Goal: Navigation & Orientation: Find specific page/section

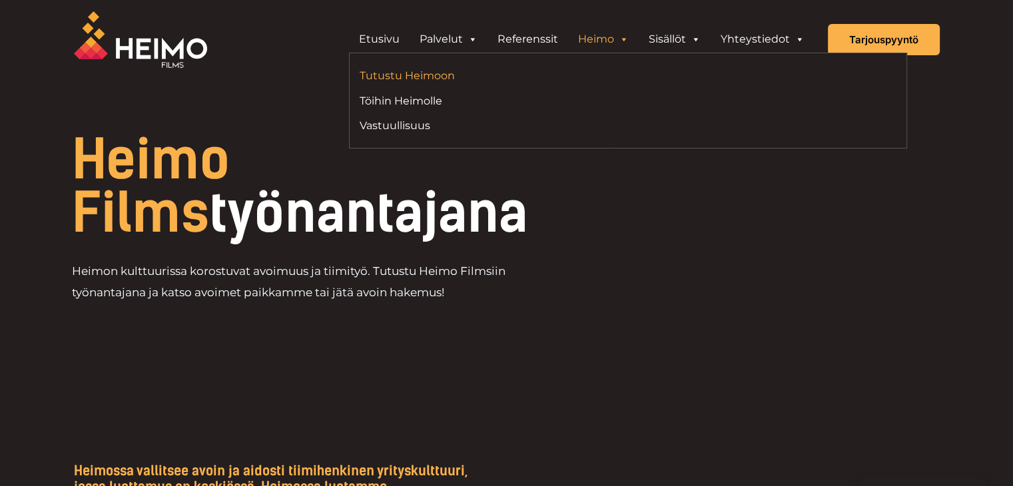
click at [432, 72] on link "Tutustu Heimoon" at bounding box center [489, 76] width 258 height 18
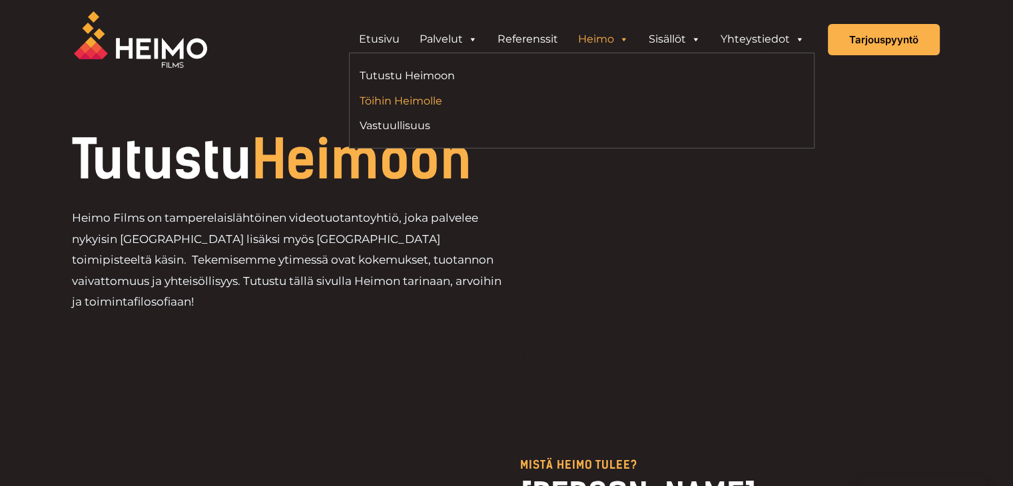
click at [420, 105] on link "Töihin Heimolle" at bounding box center [466, 101] width 213 height 18
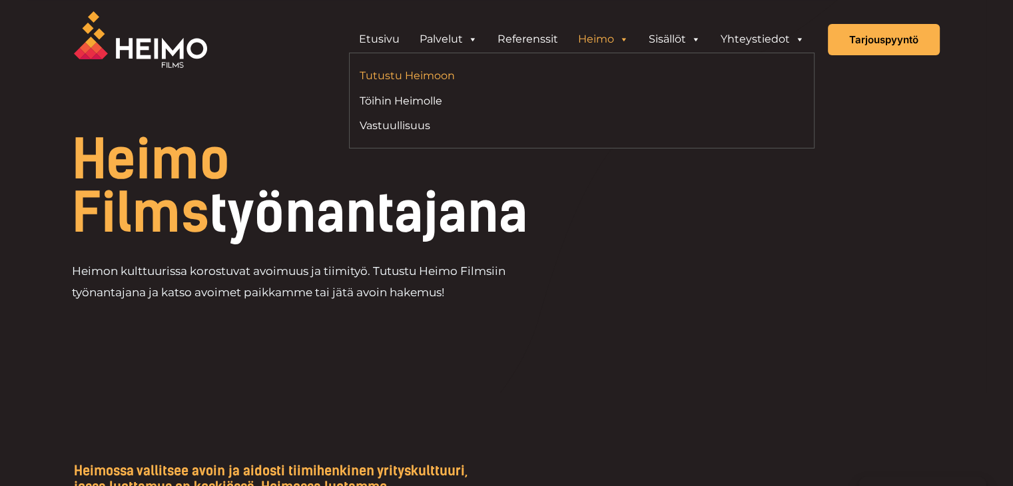
click at [464, 77] on link "Tutustu Heimoon" at bounding box center [466, 76] width 213 height 18
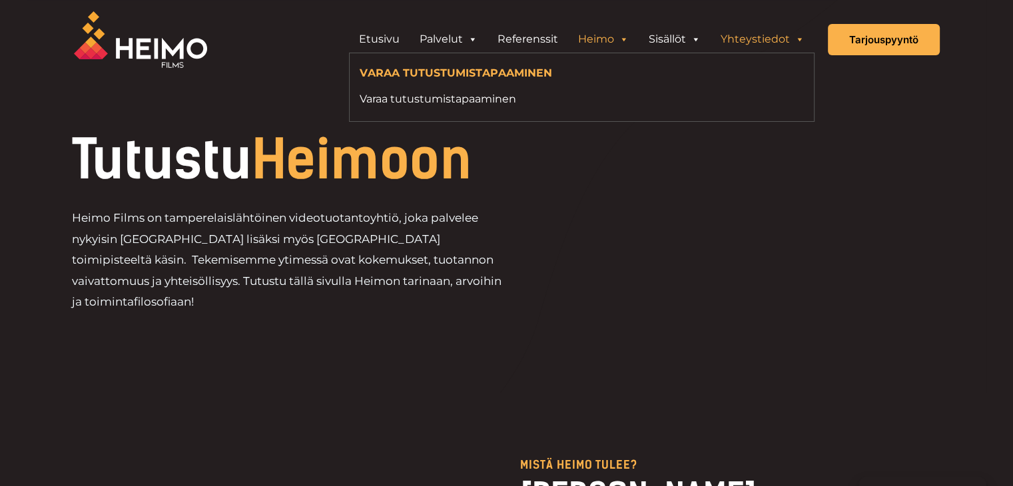
click at [775, 33] on link "Yhteystiedot" at bounding box center [763, 39] width 104 height 27
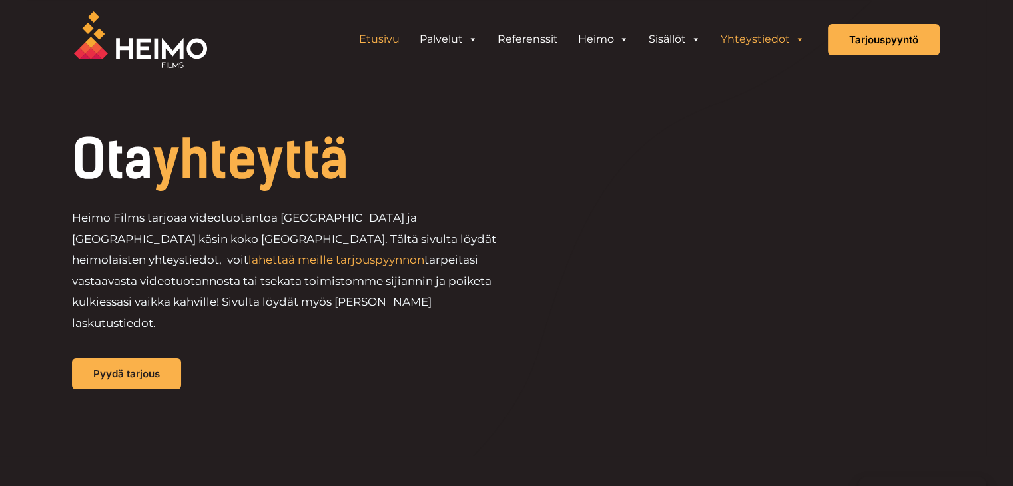
click at [376, 41] on link "Etusivu" at bounding box center [379, 39] width 61 height 27
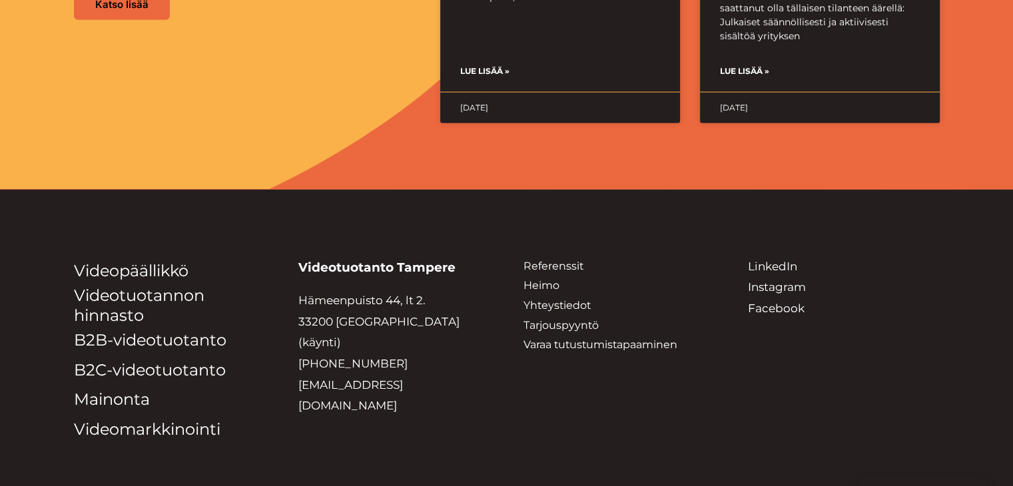
scroll to position [3449, 0]
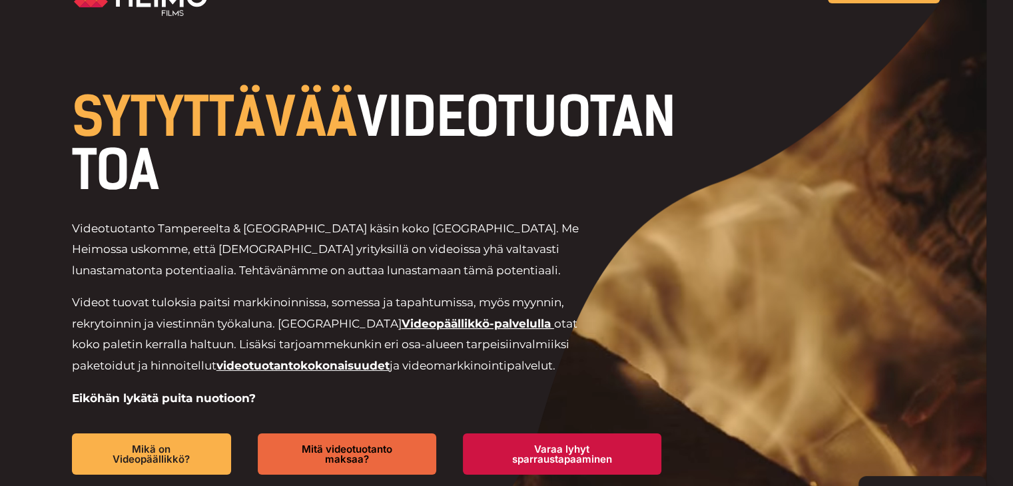
scroll to position [0, 0]
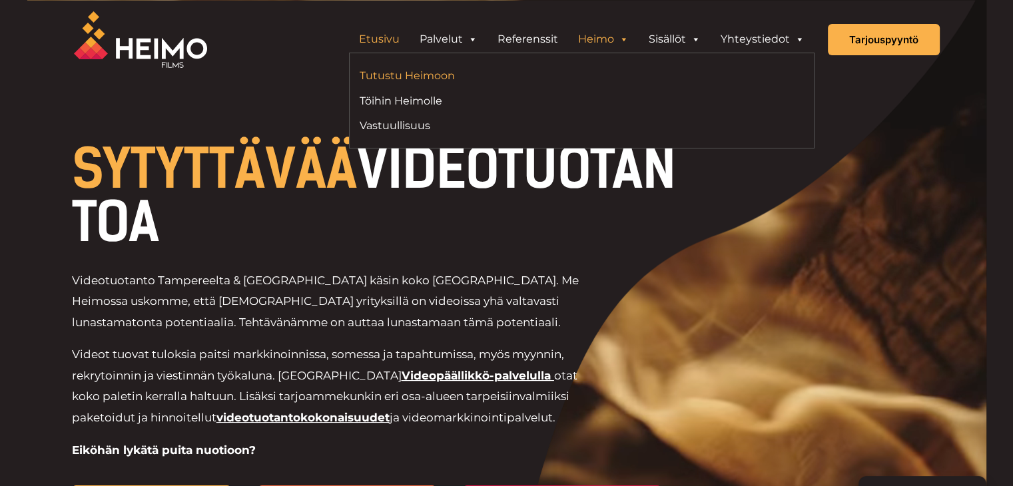
click at [411, 82] on link "Tutustu Heimoon" at bounding box center [466, 76] width 213 height 18
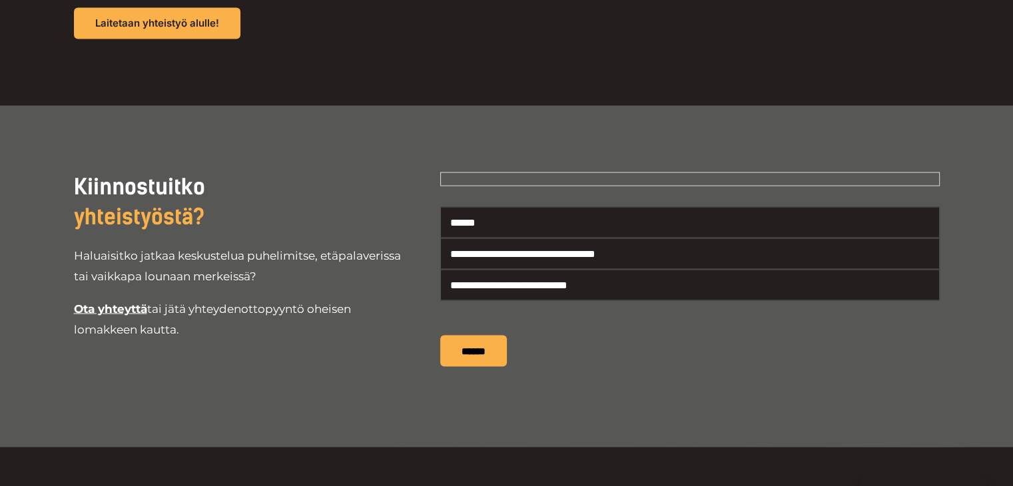
scroll to position [2527, 0]
